Goal: Find specific page/section: Find specific page/section

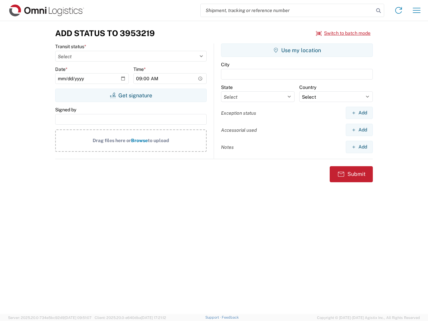
click at [287, 10] on input "search" at bounding box center [286, 10] width 173 height 13
click at [378, 11] on icon at bounding box center [377, 10] width 9 height 9
click at [398, 10] on icon at bounding box center [398, 10] width 11 height 11
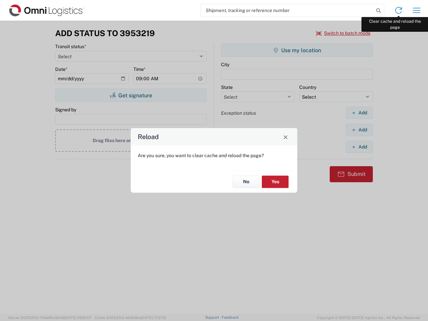
click at [416, 10] on div "Reload Are you sure, you want to clear cache and reload the page? No Yes" at bounding box center [214, 160] width 428 height 321
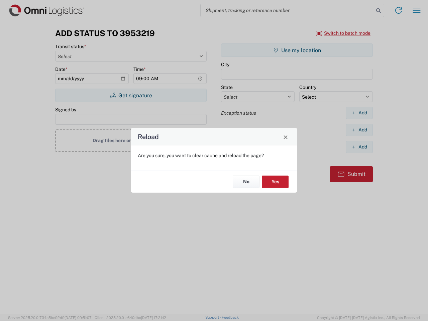
click at [343, 33] on div "Reload Are you sure, you want to clear cache and reload the page? No Yes" at bounding box center [214, 160] width 428 height 321
click at [131, 95] on div "Reload Are you sure, you want to clear cache and reload the page? No Yes" at bounding box center [214, 160] width 428 height 321
click at [297, 50] on div "Reload Are you sure, you want to clear cache and reload the page? No Yes" at bounding box center [214, 160] width 428 height 321
click at [359, 113] on div "Reload Are you sure, you want to clear cache and reload the page? No Yes" at bounding box center [214, 160] width 428 height 321
click at [359, 130] on div "Reload Are you sure, you want to clear cache and reload the page? No Yes" at bounding box center [214, 160] width 428 height 321
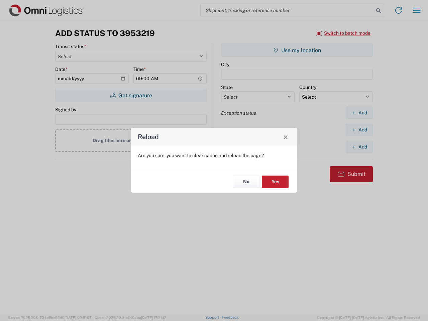
click at [359, 147] on div "Reload Are you sure, you want to clear cache and reload the page? No Yes" at bounding box center [214, 160] width 428 height 321
